Goal: Transaction & Acquisition: Purchase product/service

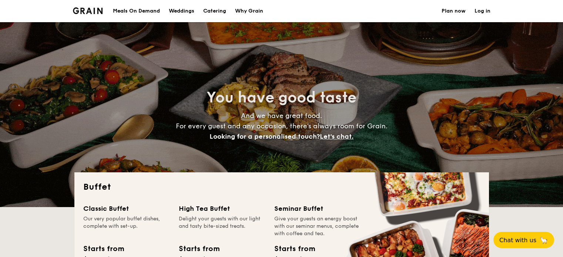
select select
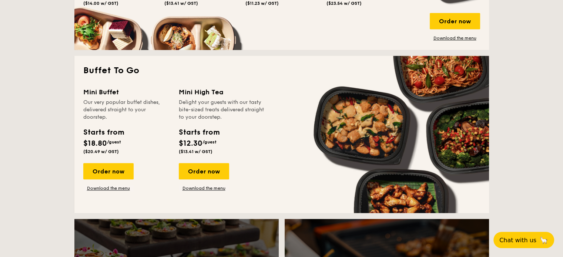
scroll to position [444, 0]
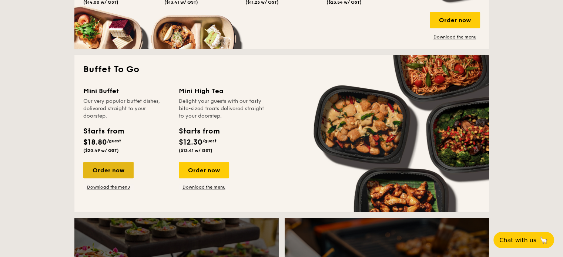
click at [102, 168] on div "Order now" at bounding box center [108, 170] width 50 height 16
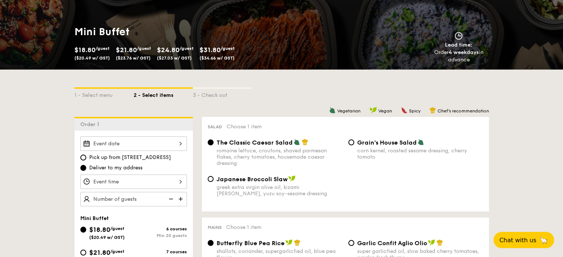
scroll to position [222, 0]
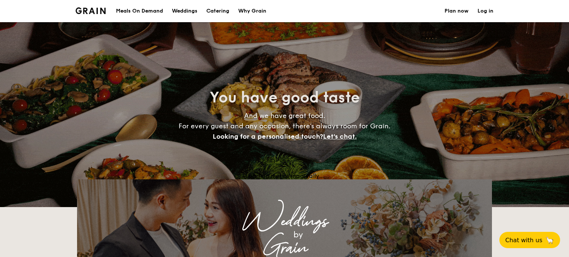
select select
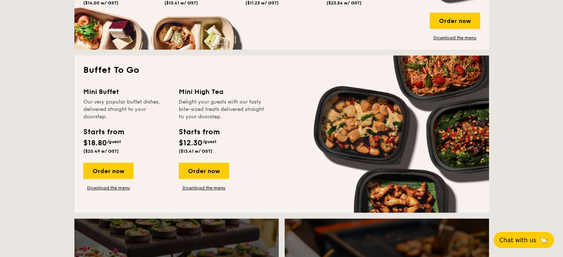
scroll to position [444, 0]
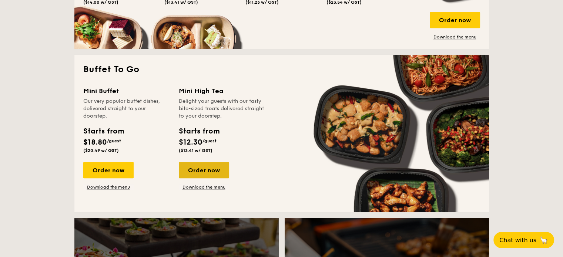
click at [194, 169] on div "Order now" at bounding box center [204, 170] width 50 height 16
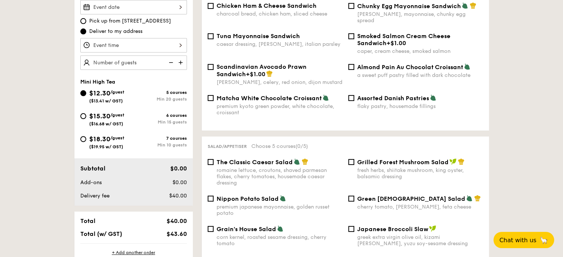
scroll to position [117, 0]
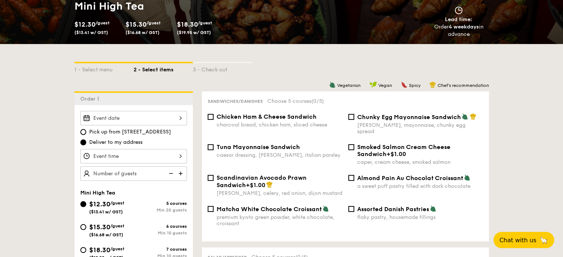
select select
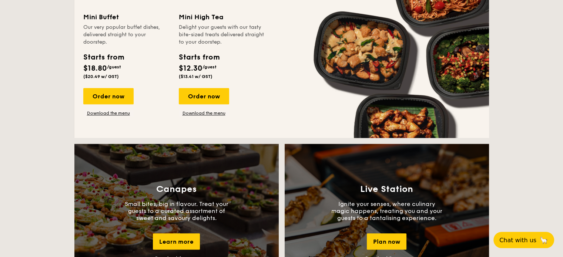
scroll to position [424, 0]
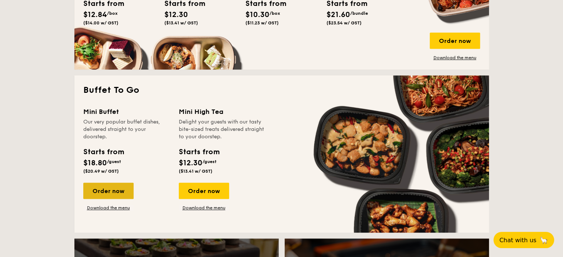
click at [101, 191] on div "Order now" at bounding box center [108, 191] width 50 height 16
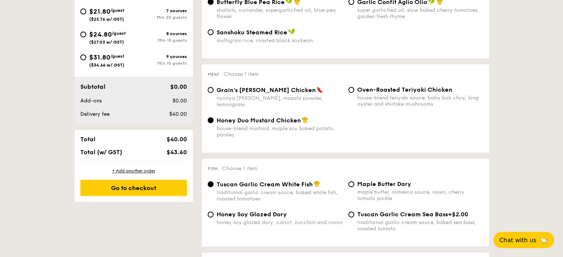
scroll to position [222, 0]
